Goal: Task Accomplishment & Management: Complete application form

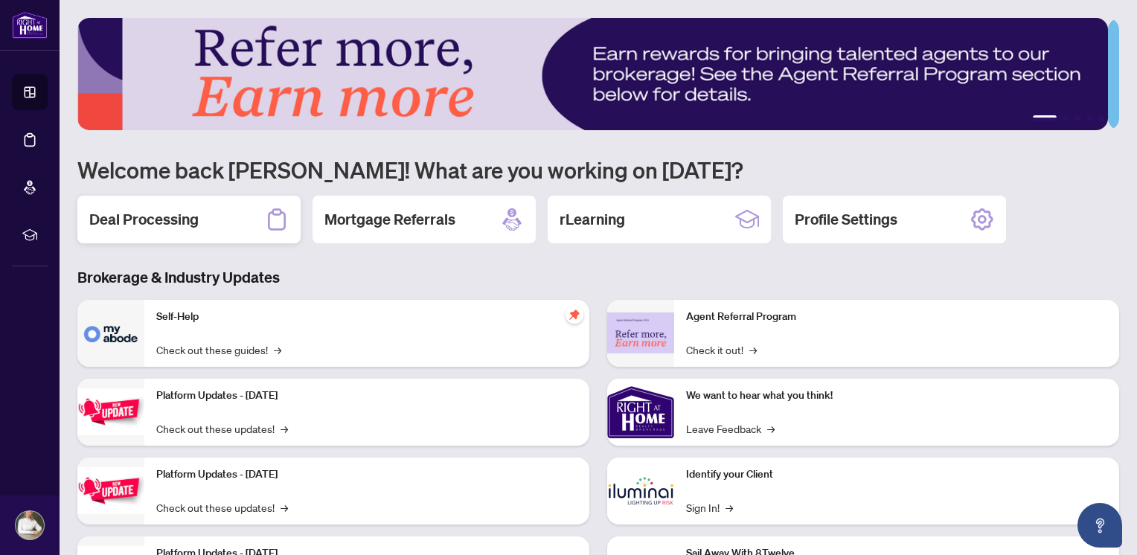
click at [205, 210] on div "Deal Processing" at bounding box center [188, 220] width 223 height 48
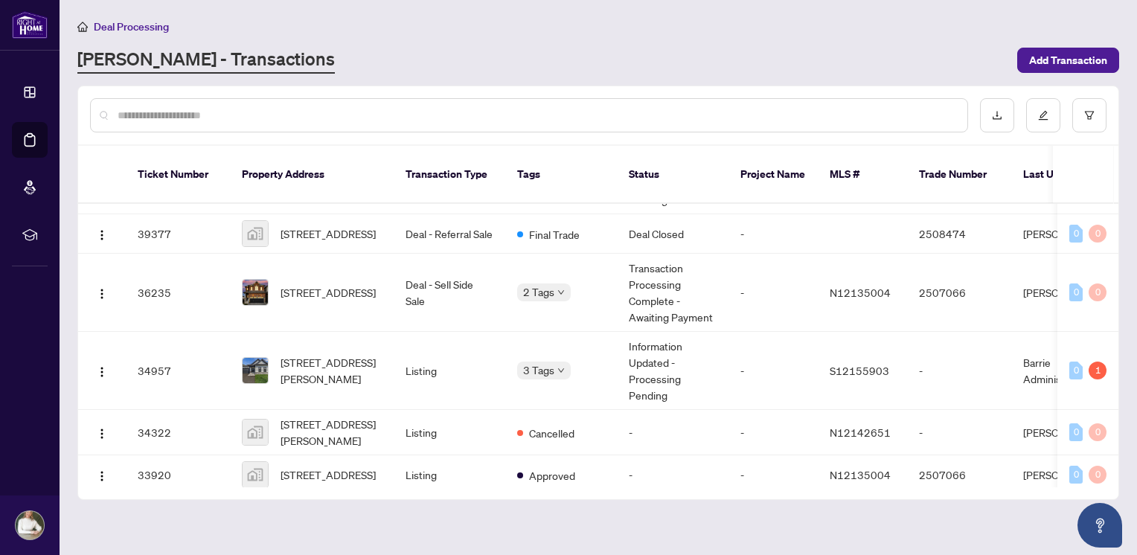
scroll to position [424, 0]
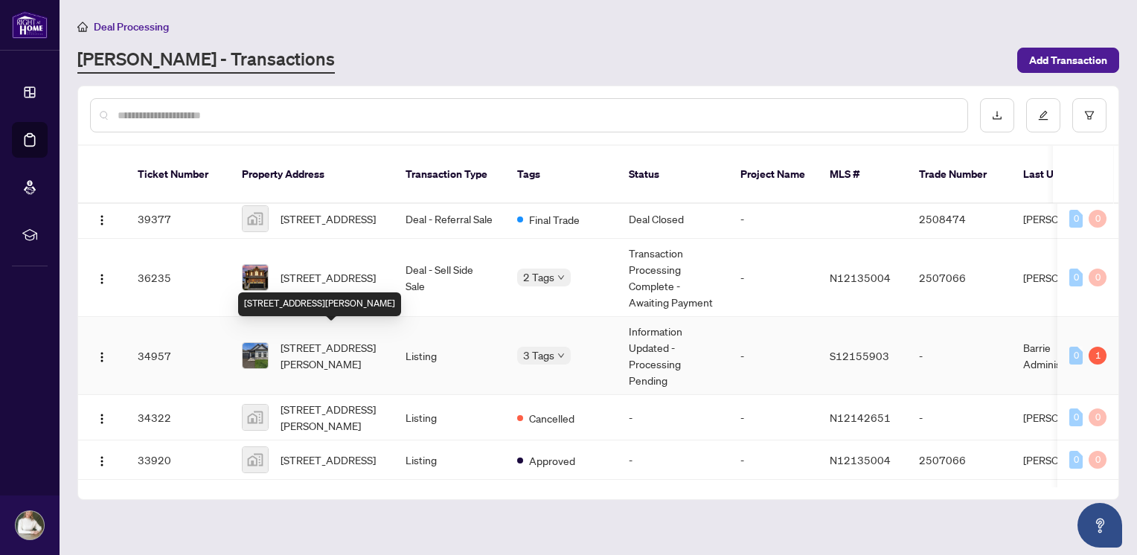
click at [348, 339] on span "[STREET_ADDRESS][PERSON_NAME]" at bounding box center [331, 355] width 101 height 33
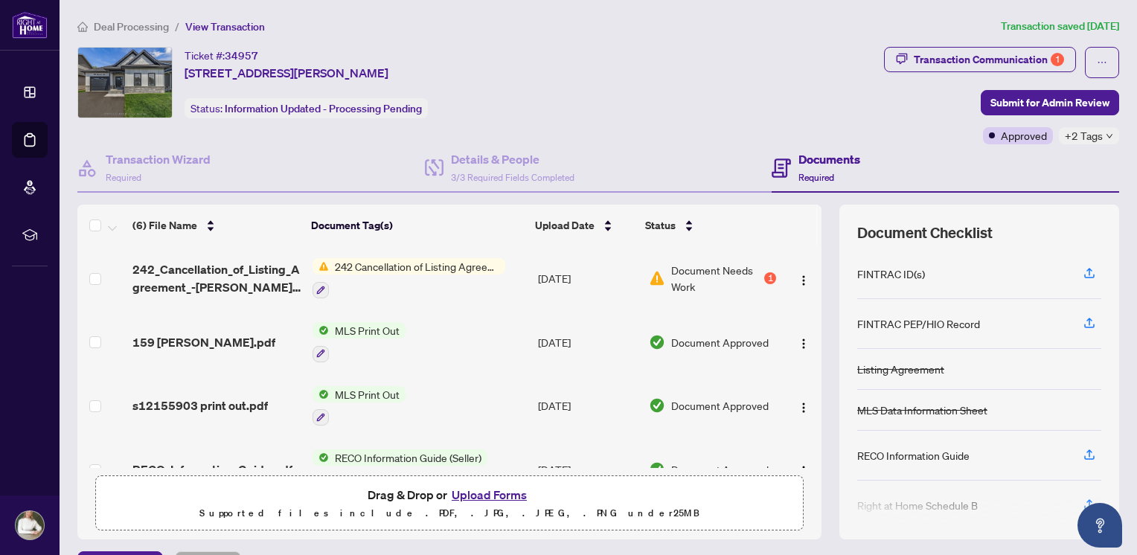
click at [512, 493] on button "Upload Forms" at bounding box center [489, 494] width 84 height 19
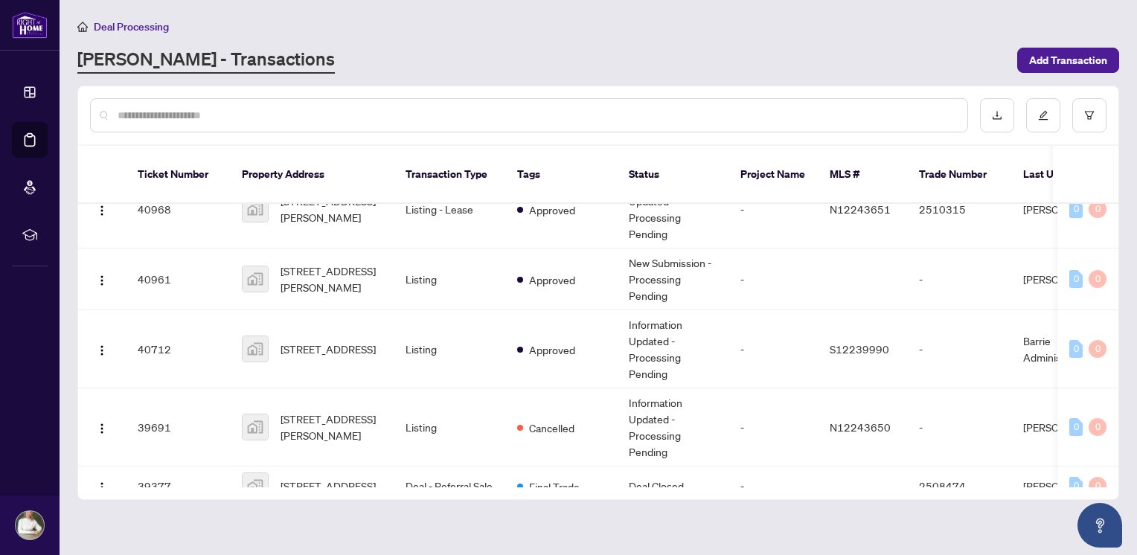
scroll to position [150, 0]
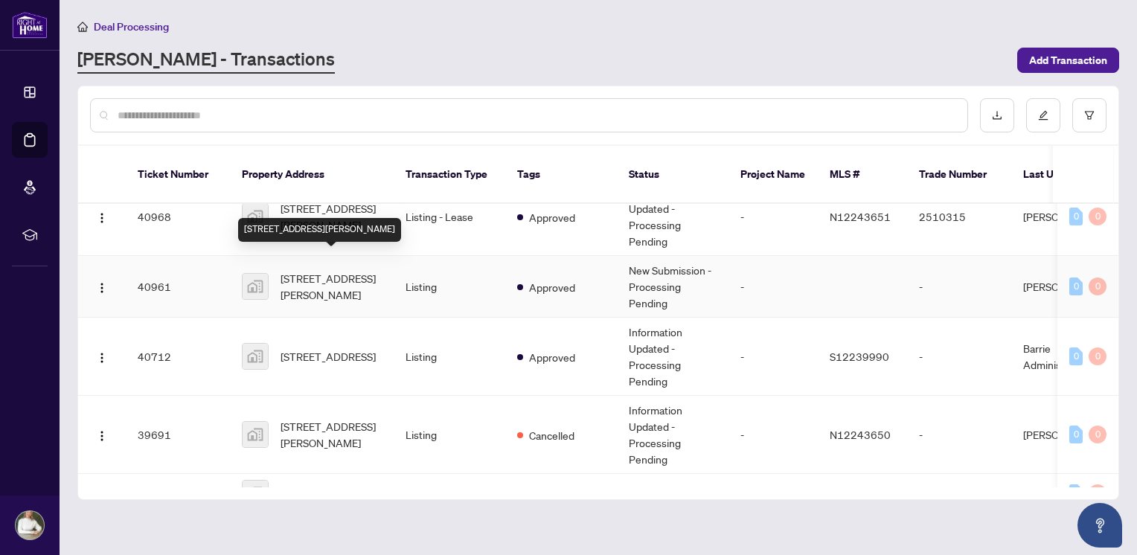
click at [351, 270] on span "[STREET_ADDRESS][PERSON_NAME]" at bounding box center [331, 286] width 101 height 33
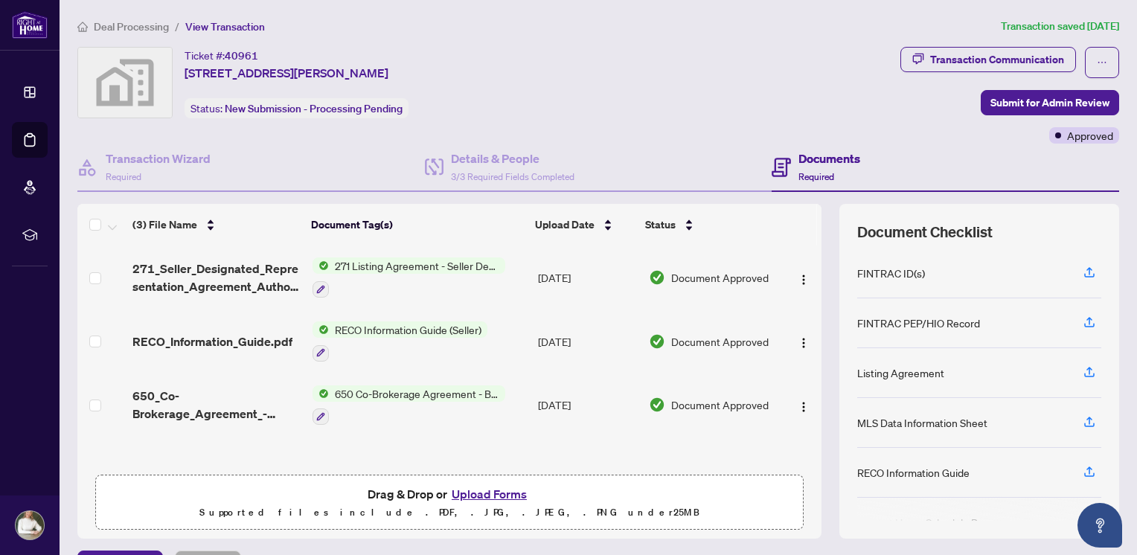
click at [473, 491] on button "Upload Forms" at bounding box center [489, 493] width 84 height 19
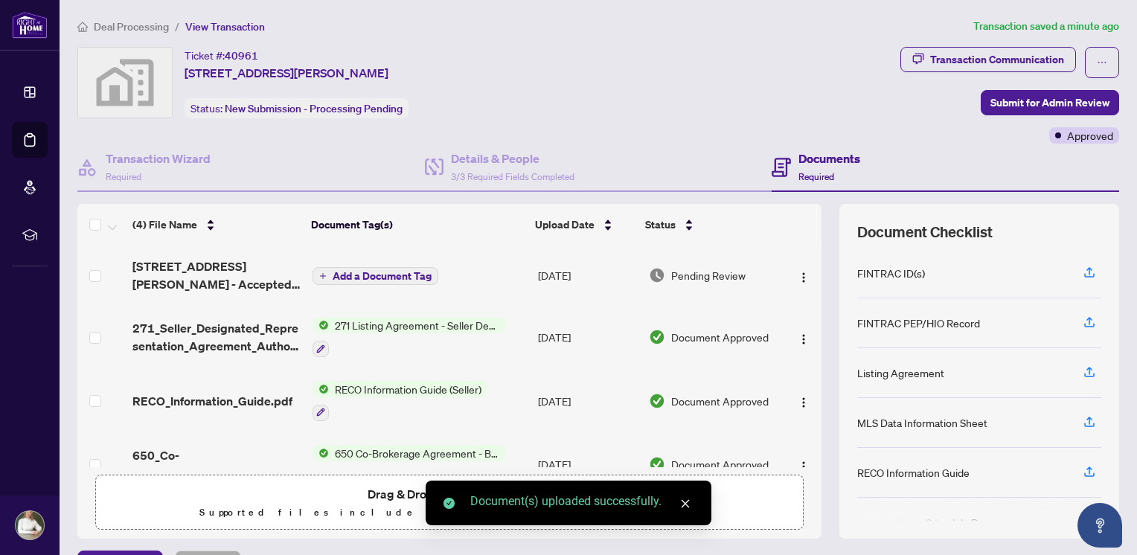
click at [420, 271] on span "Add a Document Tag" at bounding box center [382, 276] width 99 height 10
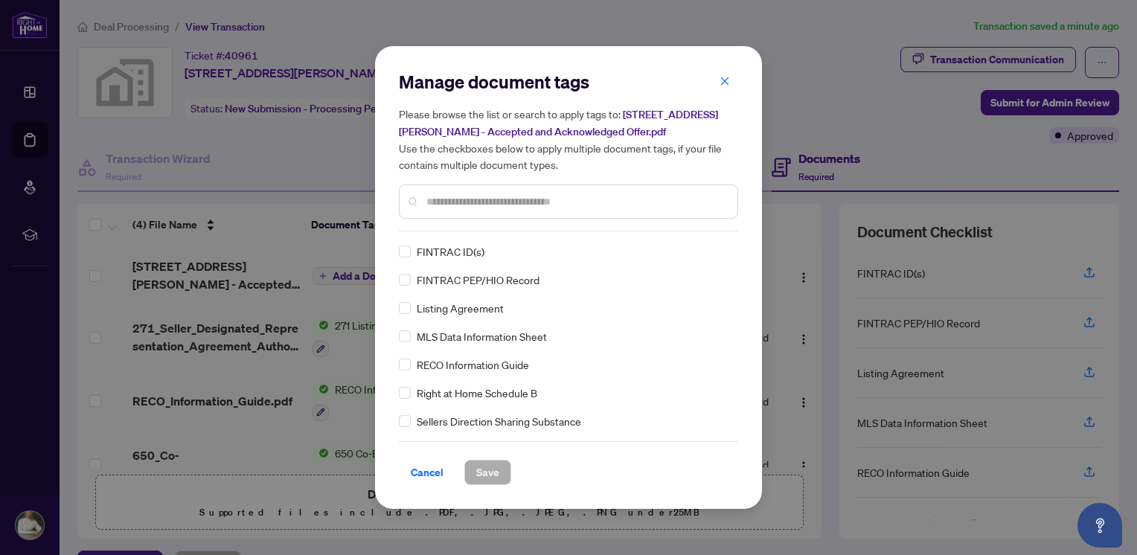
click at [440, 204] on input "text" at bounding box center [575, 201] width 299 height 16
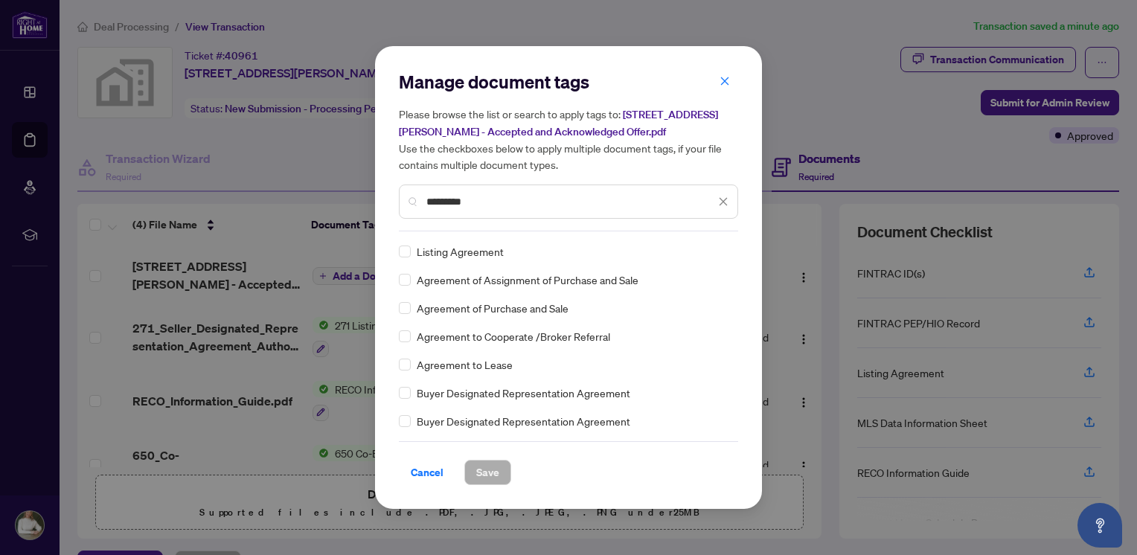
type input "*********"
click at [484, 473] on span "Save" at bounding box center [487, 473] width 23 height 24
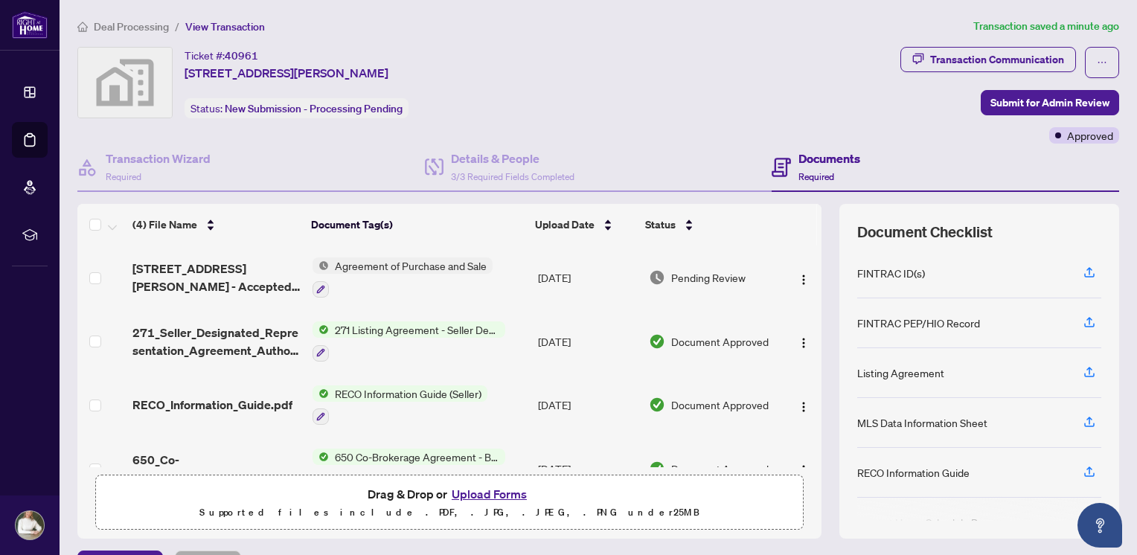
click at [374, 269] on span "Agreement of Purchase and Sale" at bounding box center [411, 265] width 164 height 16
click at [319, 285] on icon "button" at bounding box center [321, 289] width 8 height 8
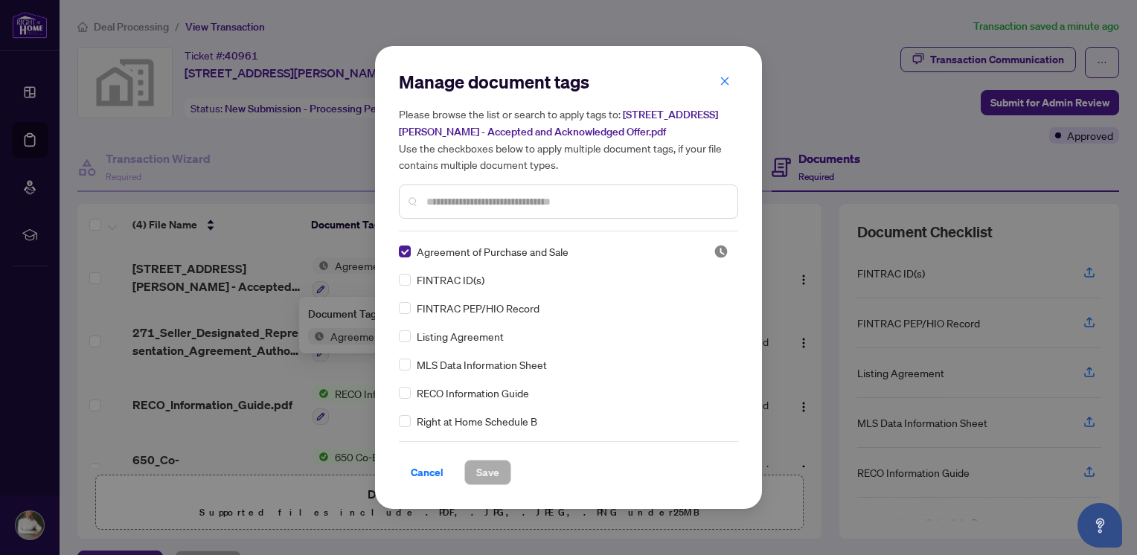
click at [534, 196] on input "text" at bounding box center [575, 201] width 299 height 16
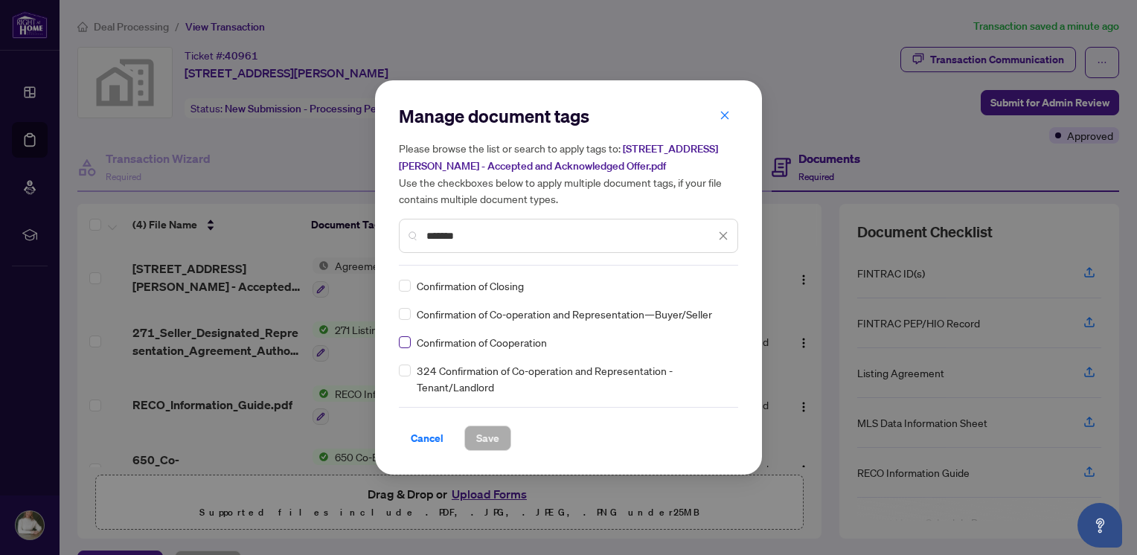
type input "*******"
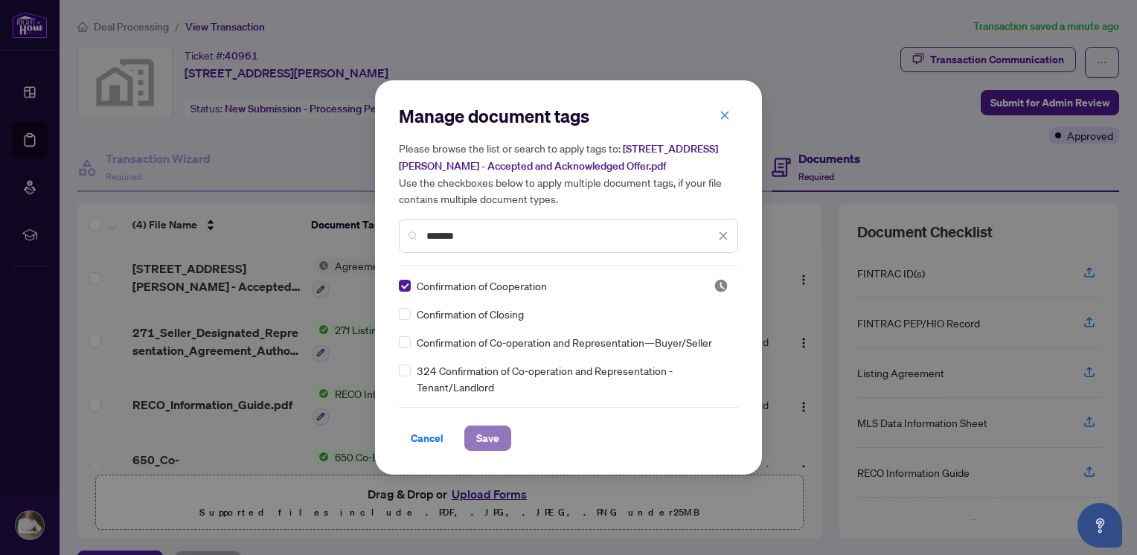
click at [488, 430] on span "Save" at bounding box center [487, 438] width 23 height 24
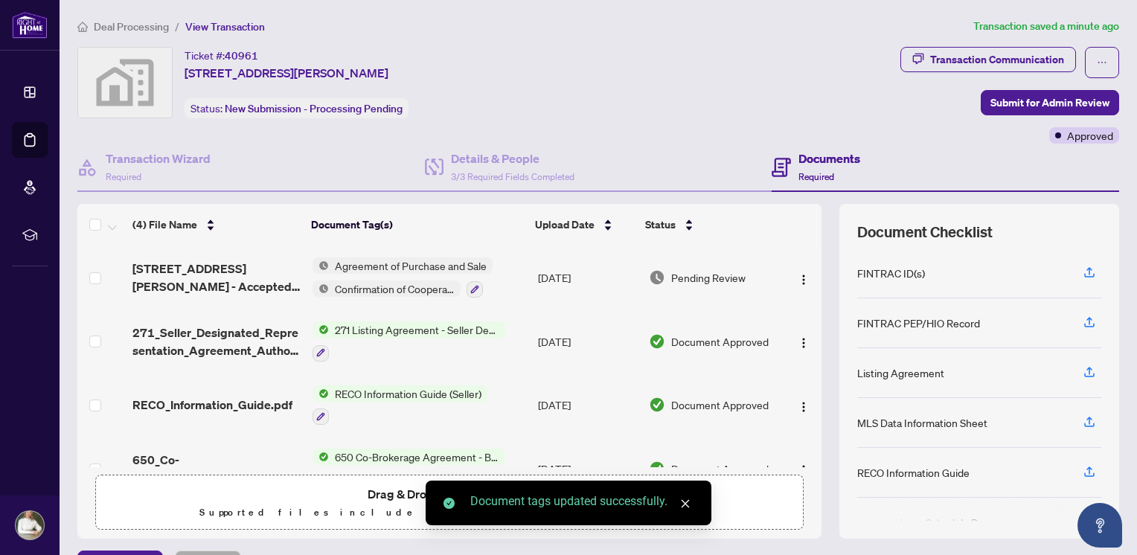
click at [435, 265] on span "Agreement of Purchase and Sale" at bounding box center [411, 265] width 164 height 16
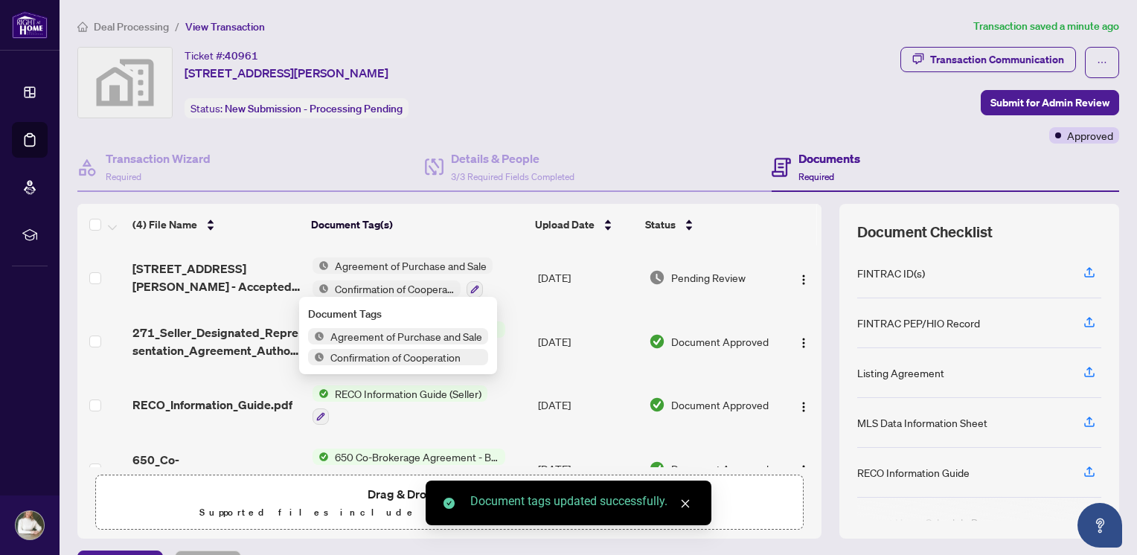
click at [314, 261] on img at bounding box center [321, 265] width 16 height 16
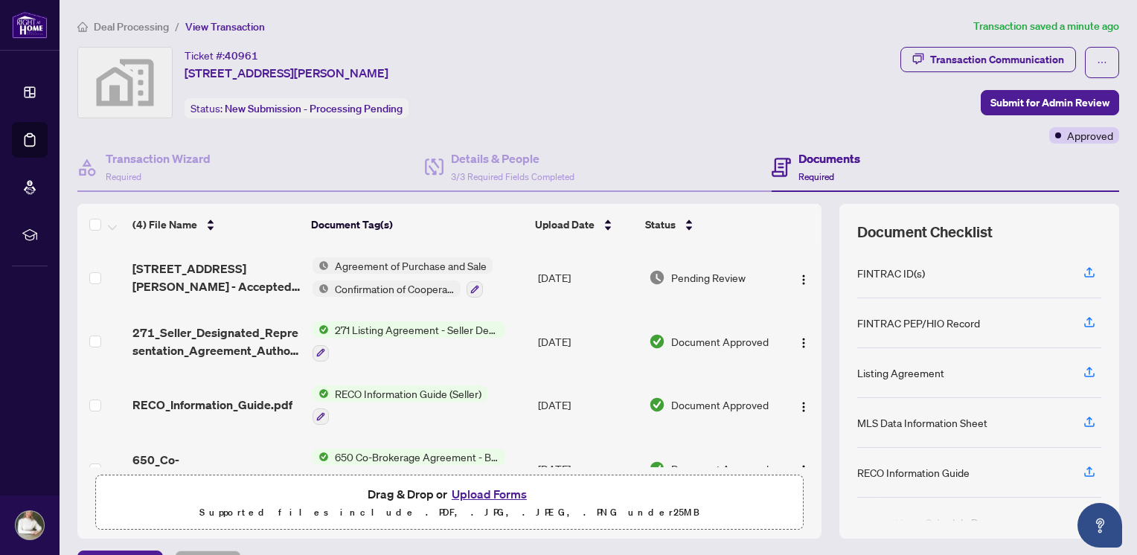
click at [325, 302] on td "Agreement of Purchase and Sale Confirmation of Cooperation" at bounding box center [419, 278] width 225 height 64
click at [470, 285] on icon "button" at bounding box center [474, 289] width 9 height 9
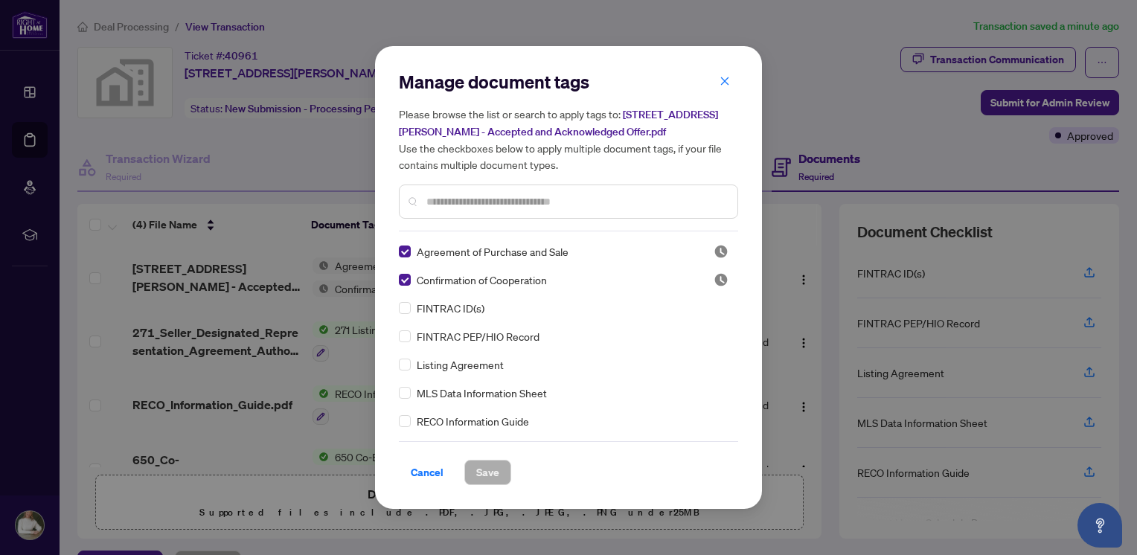
click at [473, 199] on input "text" at bounding box center [575, 201] width 299 height 16
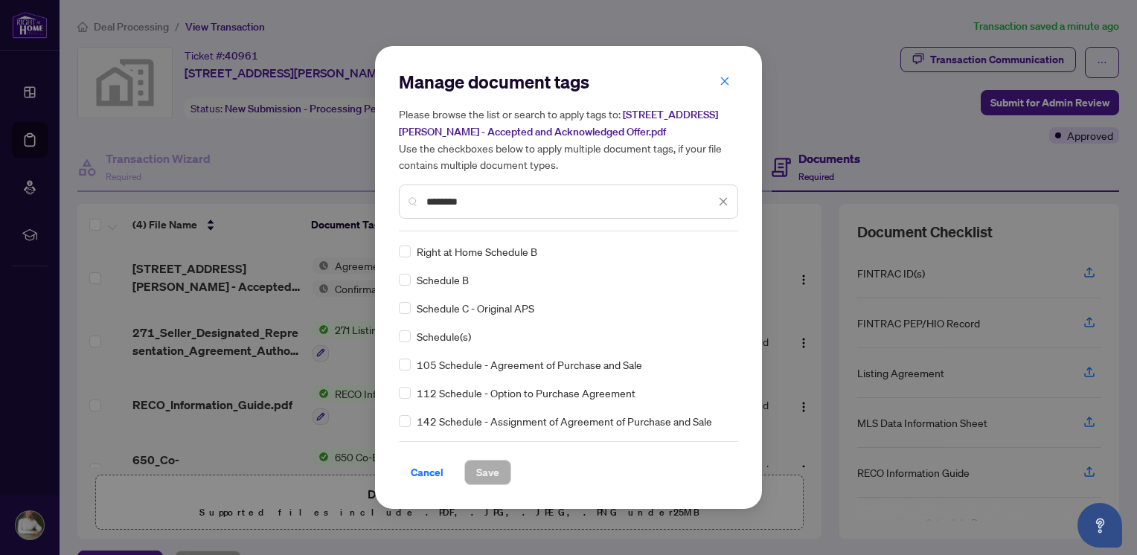
type input "********"
click at [496, 469] on span "Save" at bounding box center [487, 473] width 23 height 24
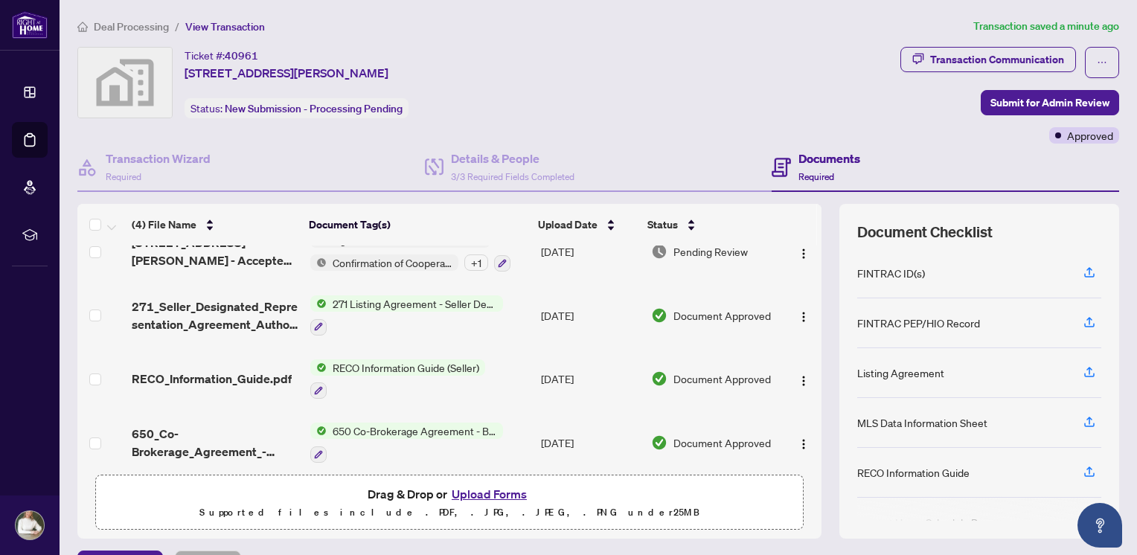
scroll to position [33, 0]
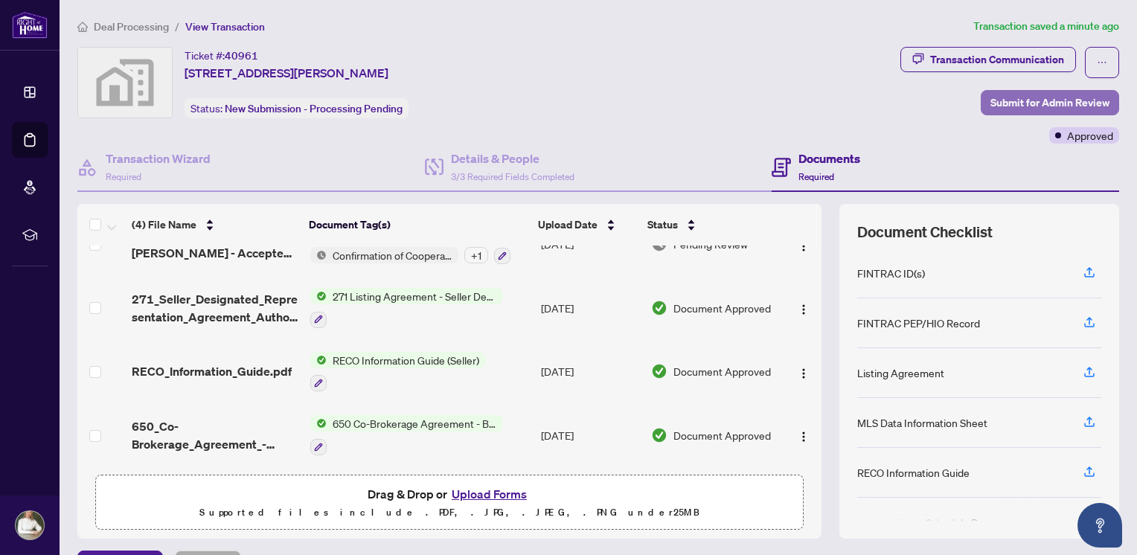
click at [1035, 103] on span "Submit for Admin Review" at bounding box center [1049, 103] width 119 height 24
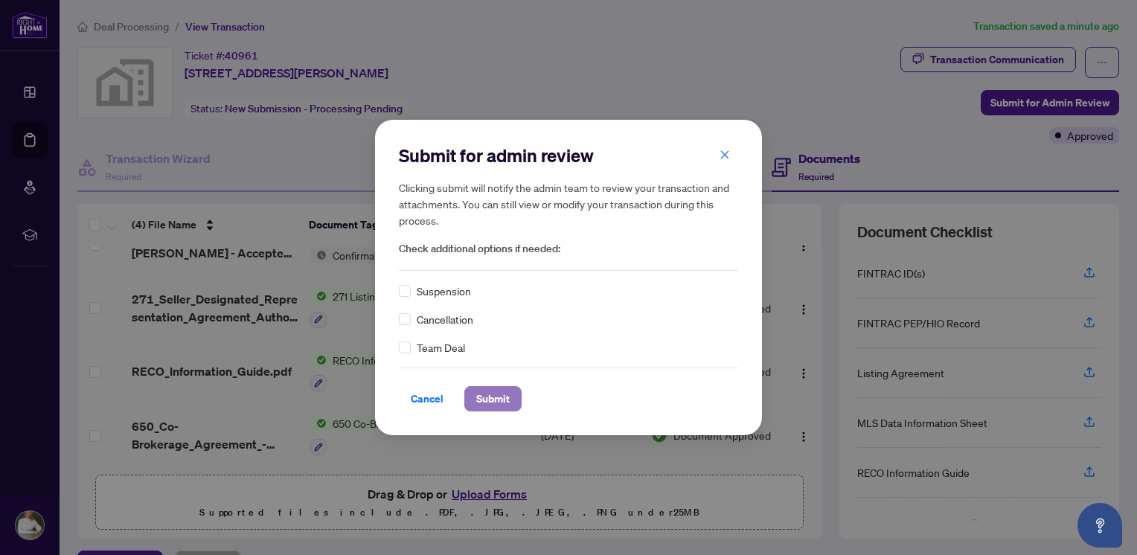
click at [491, 396] on span "Submit" at bounding box center [492, 399] width 33 height 24
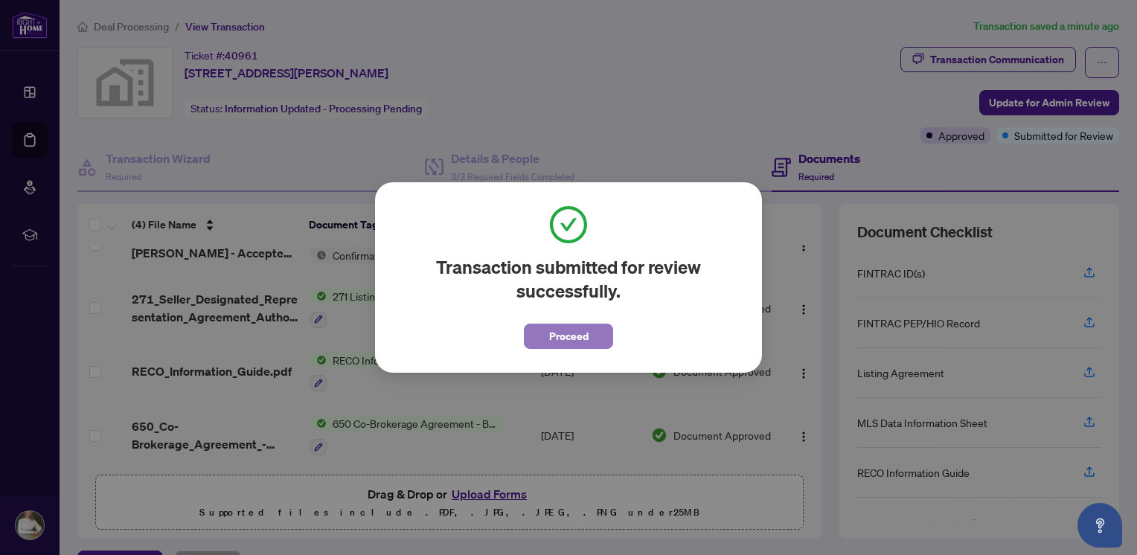
click at [601, 339] on button "Proceed" at bounding box center [568, 336] width 89 height 25
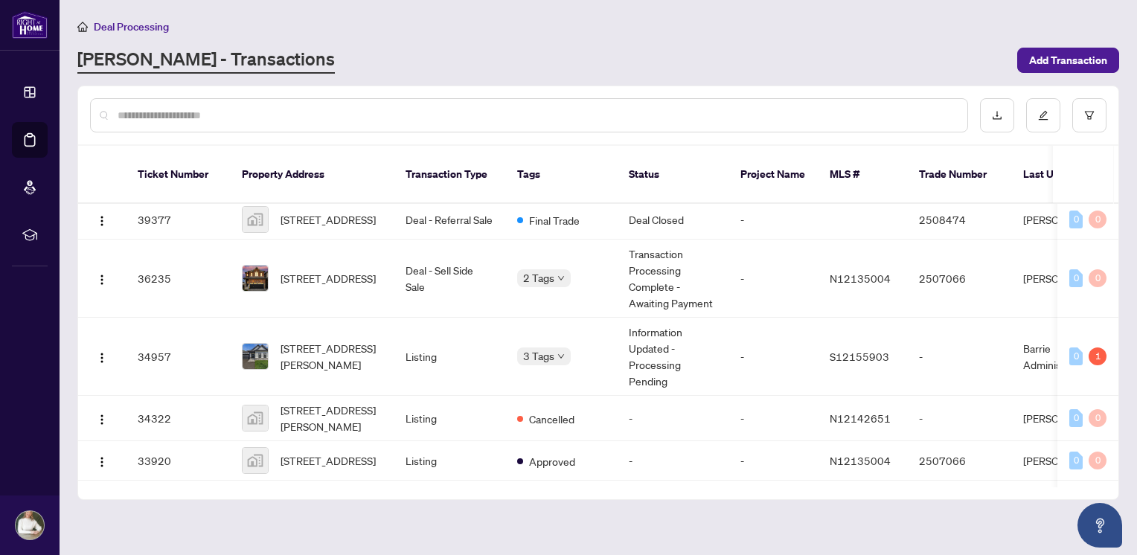
scroll to position [458, 0]
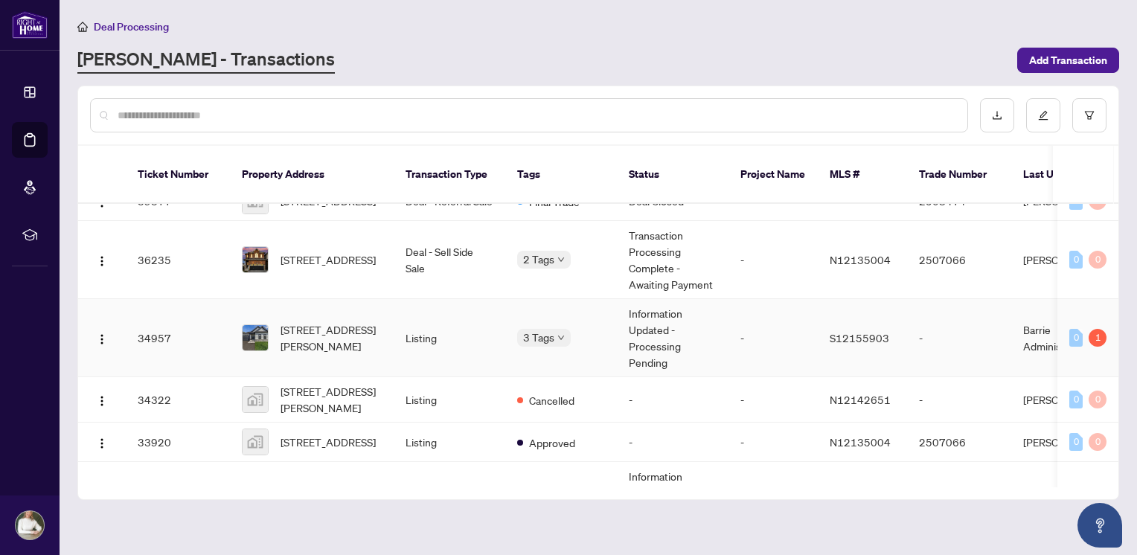
click at [339, 334] on span "[STREET_ADDRESS][PERSON_NAME]" at bounding box center [331, 337] width 101 height 33
